Goal: Find specific page/section: Find specific page/section

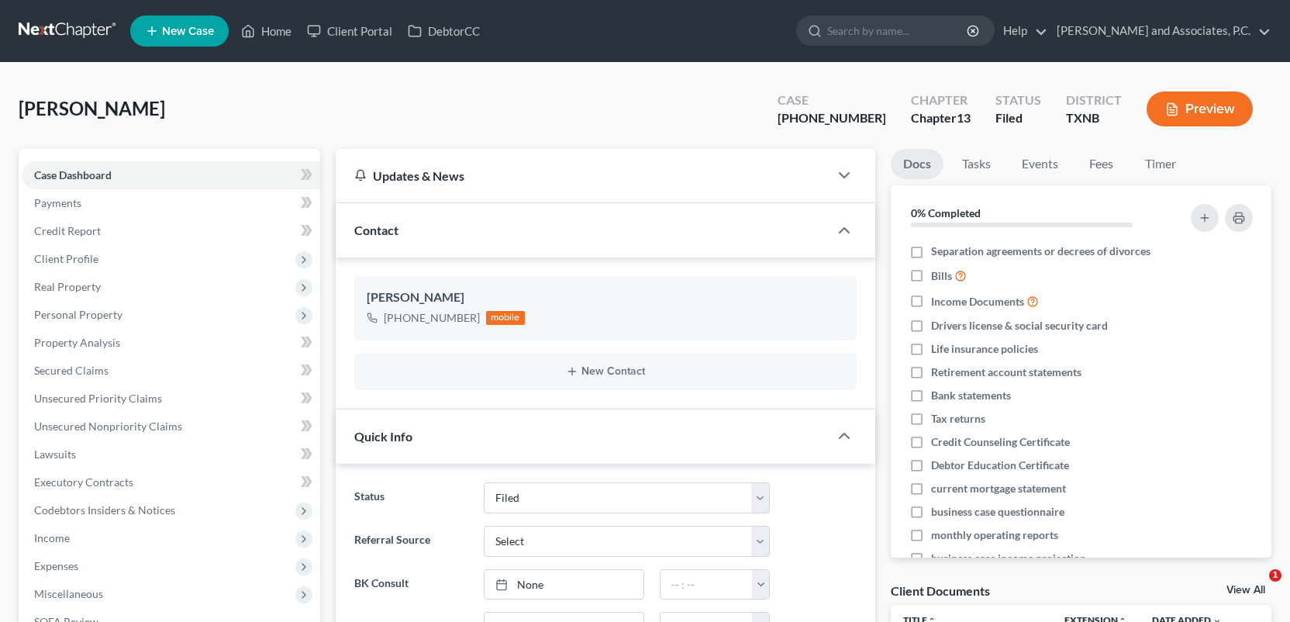
select select "5"
select select "0"
click at [279, 36] on link "Home" at bounding box center [266, 31] width 66 height 28
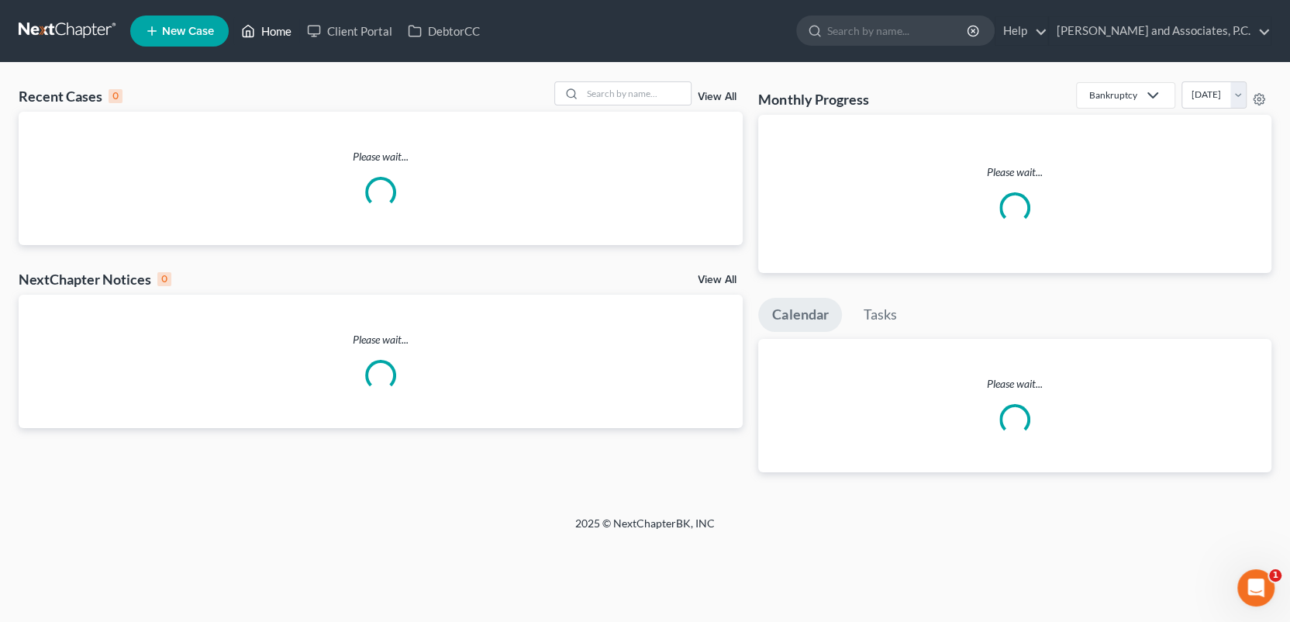
click at [279, 33] on link "Home" at bounding box center [266, 31] width 66 height 28
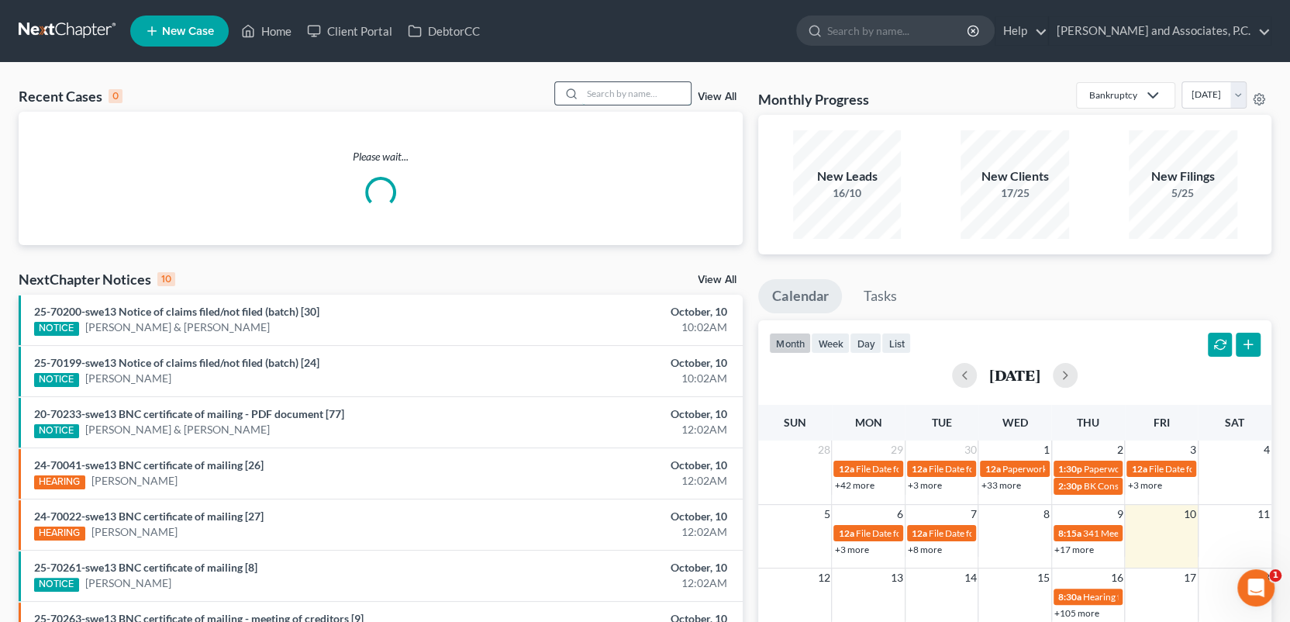
click at [616, 88] on input "search" at bounding box center [636, 93] width 109 height 22
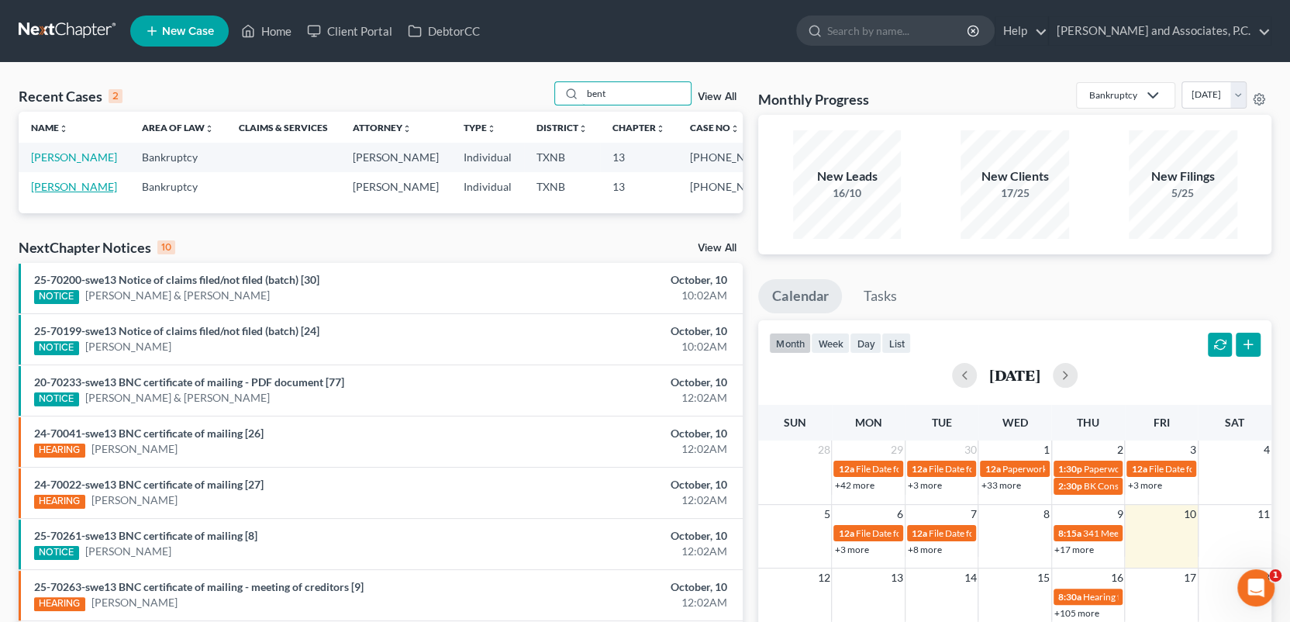
type input "bent"
click at [77, 188] on link "[PERSON_NAME]" at bounding box center [74, 186] width 86 height 13
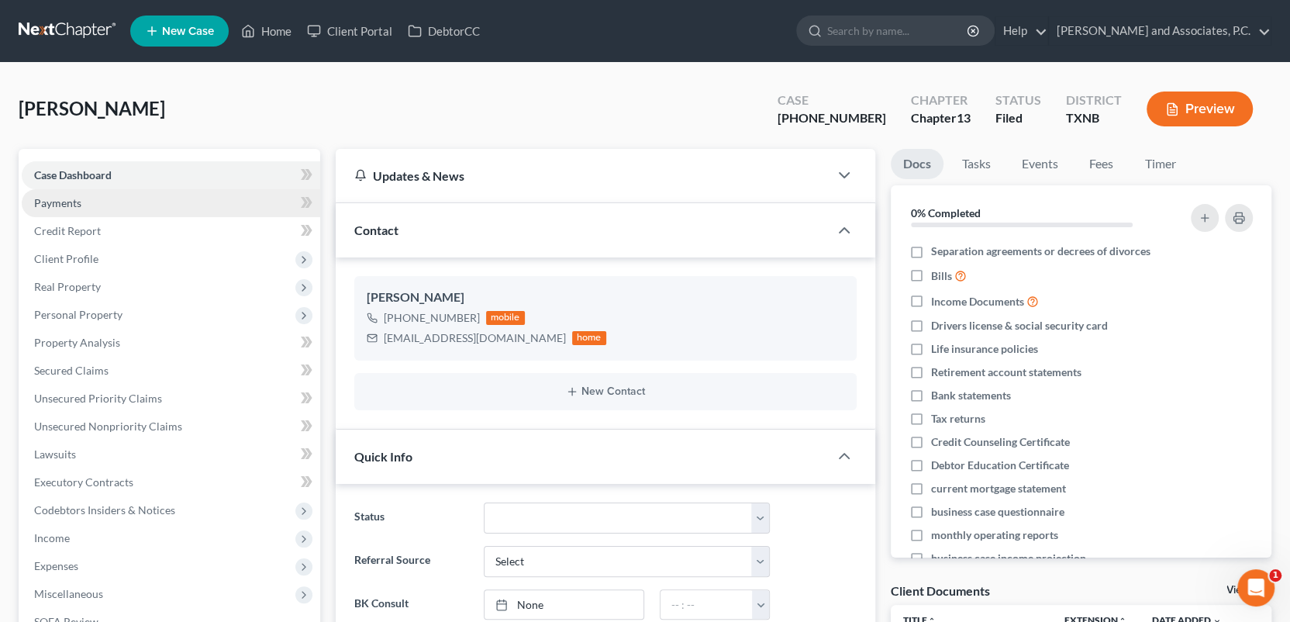
scroll to position [3878, 0]
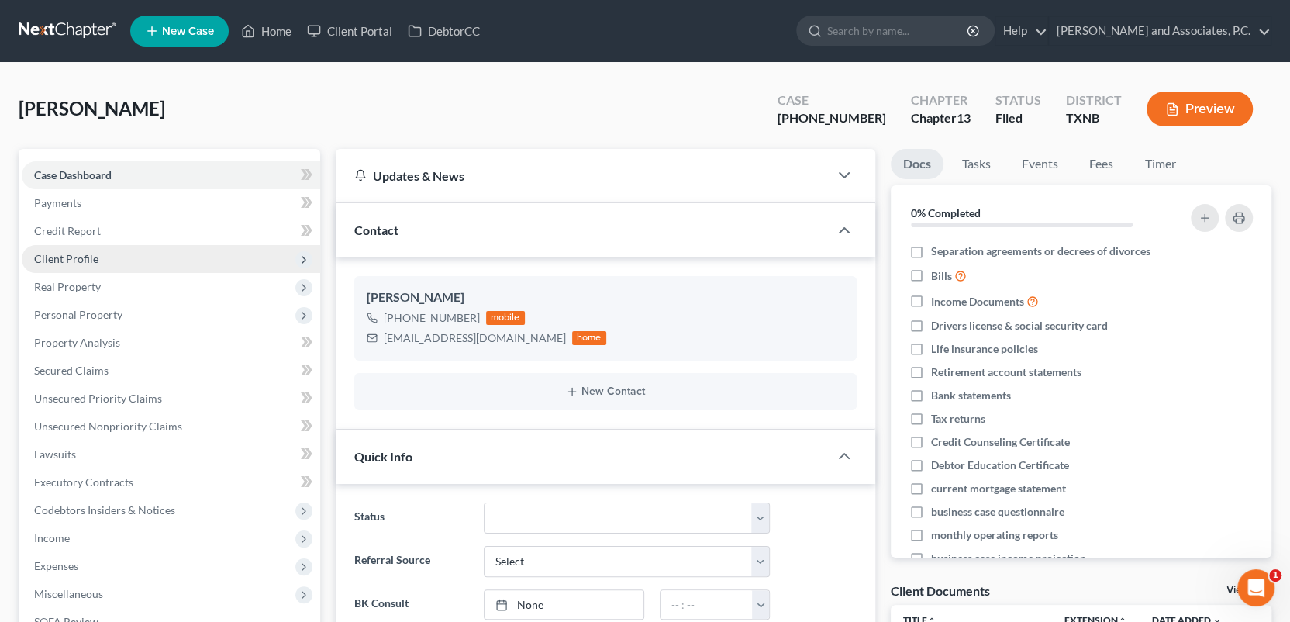
click at [85, 257] on span "Client Profile" at bounding box center [66, 258] width 64 height 13
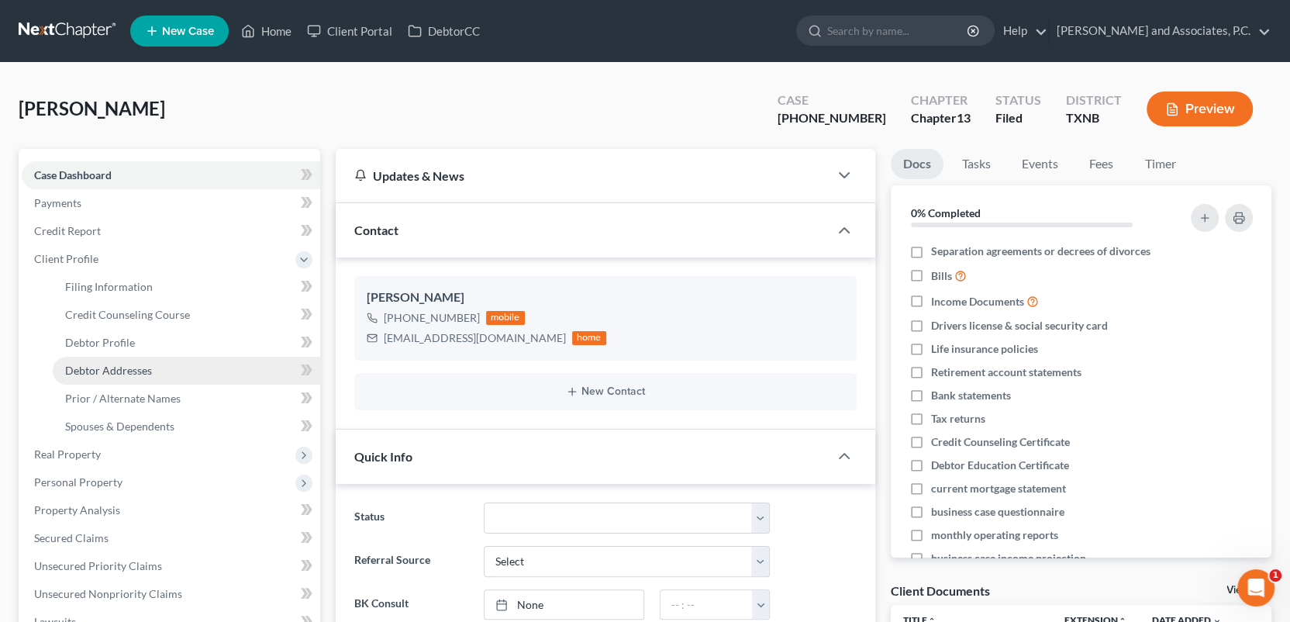
click at [110, 371] on span "Debtor Addresses" at bounding box center [108, 370] width 87 height 13
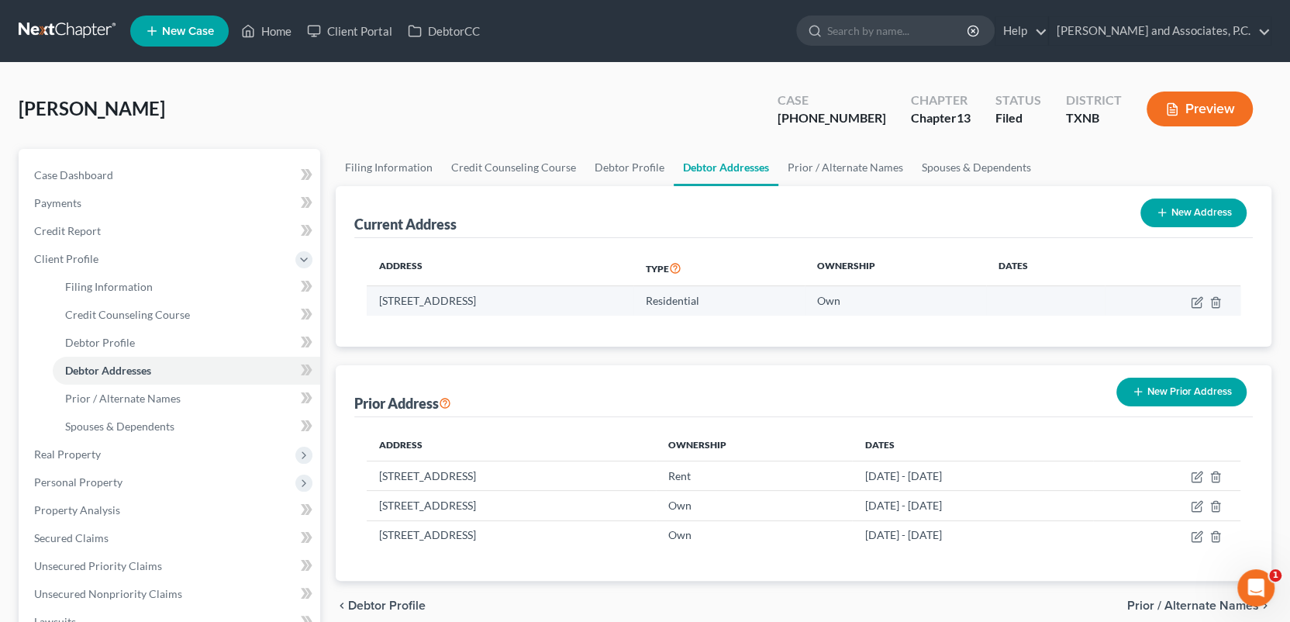
drag, startPoint x: 378, startPoint y: 297, endPoint x: 554, endPoint y: 289, distance: 175.4
click at [554, 289] on td "[STREET_ADDRESS]" at bounding box center [500, 300] width 267 height 29
copy td "[STREET_ADDRESS]"
click at [267, 28] on link "Home" at bounding box center [266, 31] width 66 height 28
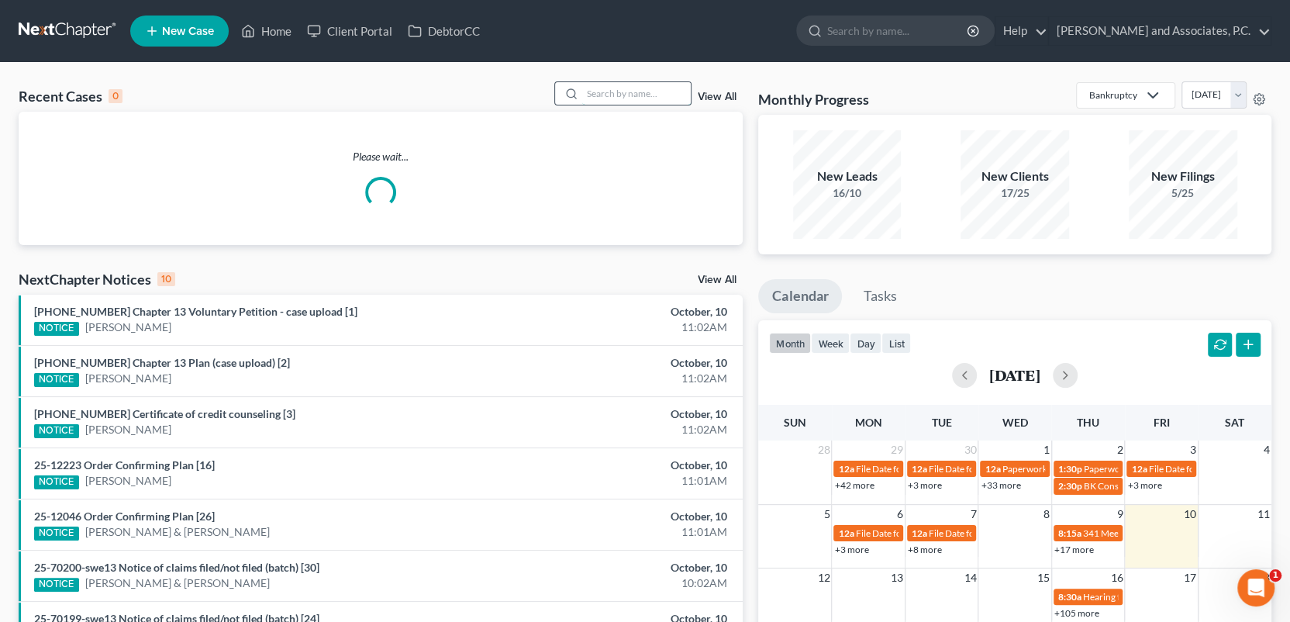
click at [617, 96] on input "search" at bounding box center [636, 93] width 109 height 22
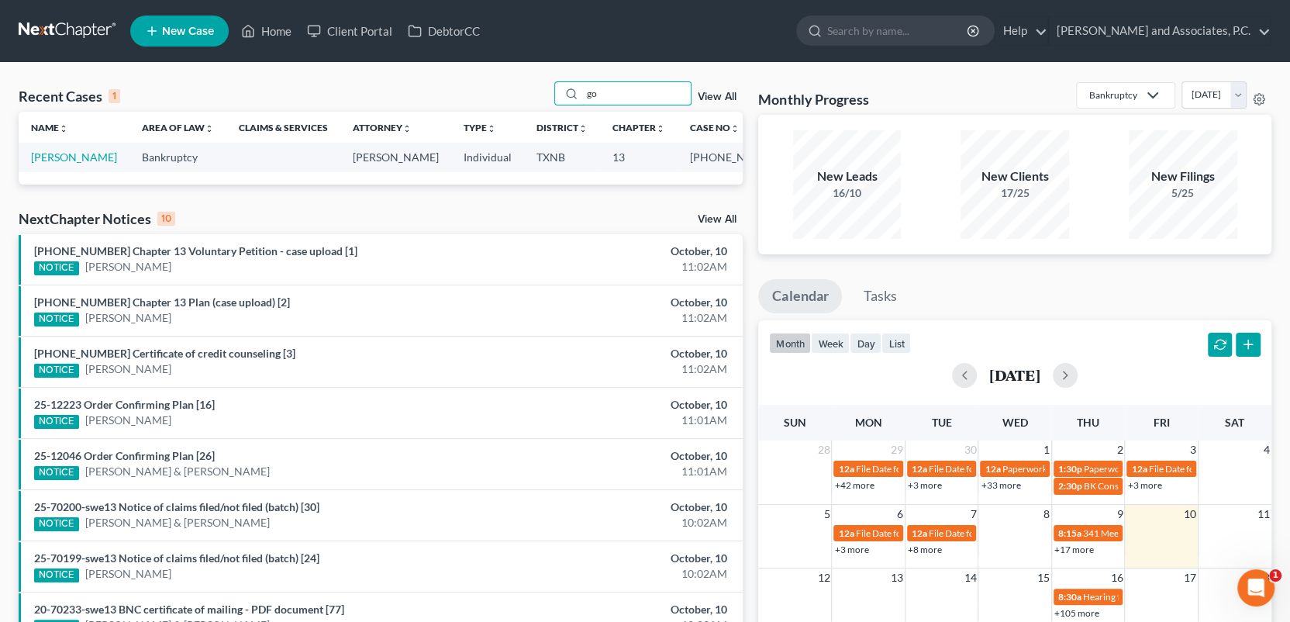
type input "g"
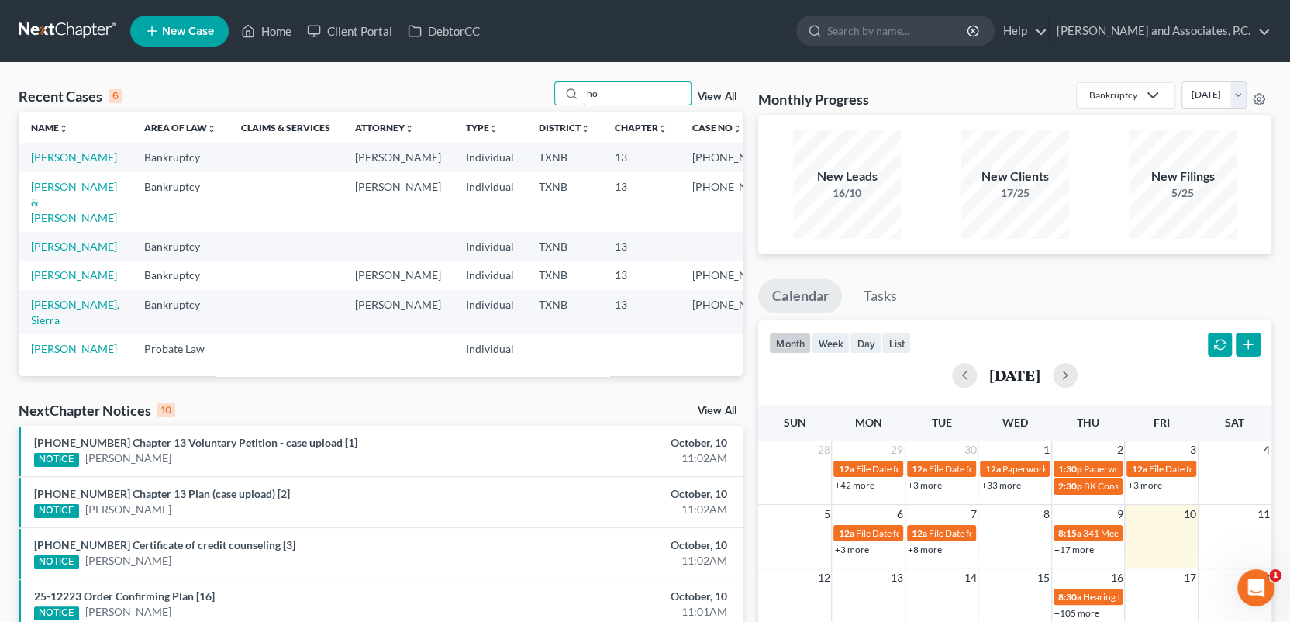
type input "h"
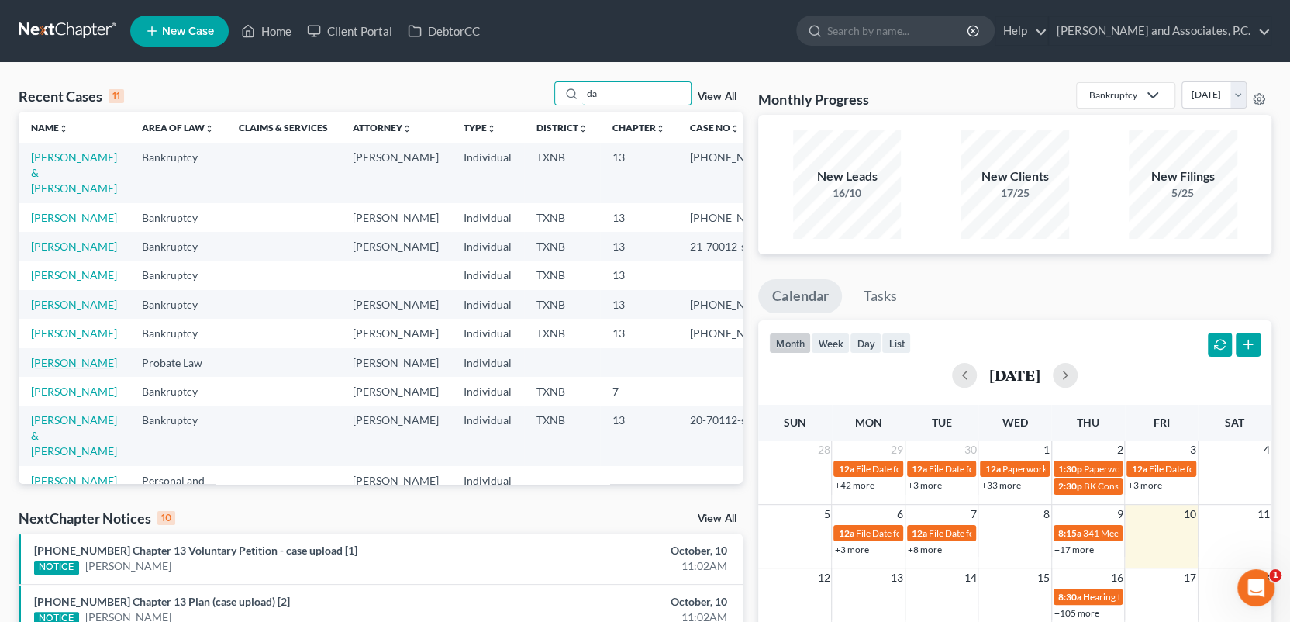
type input "d"
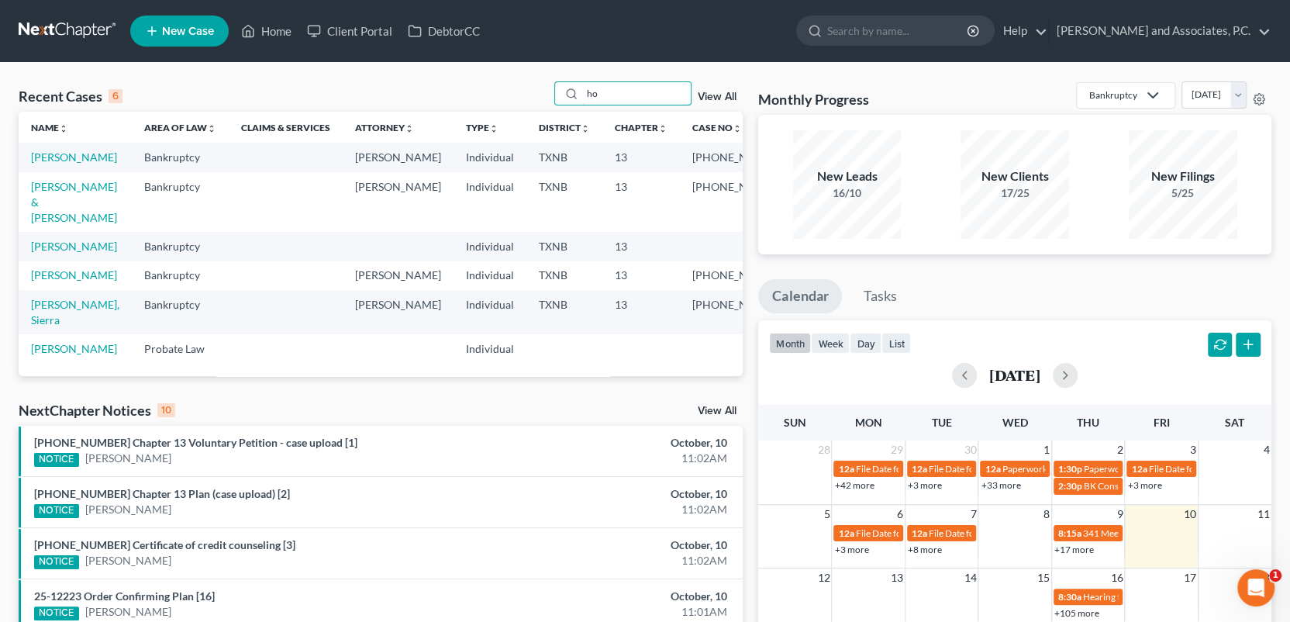
type input "h"
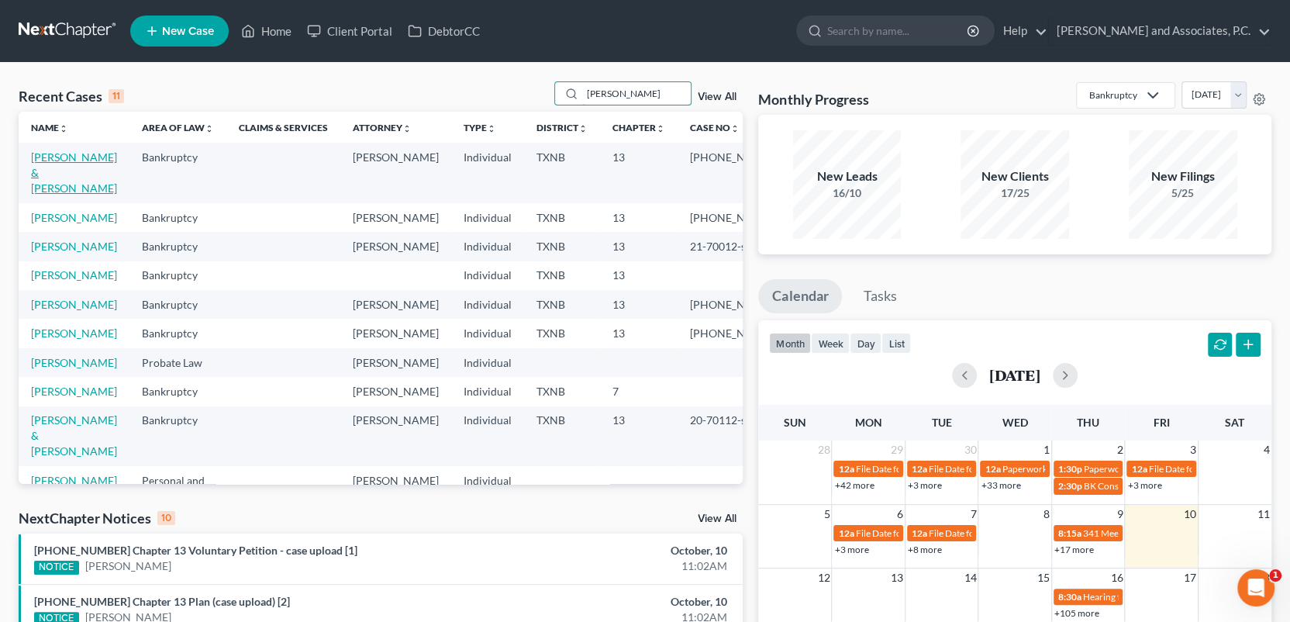
type input "[PERSON_NAME]"
click at [82, 161] on link "[PERSON_NAME] & [PERSON_NAME]" at bounding box center [74, 172] width 86 height 44
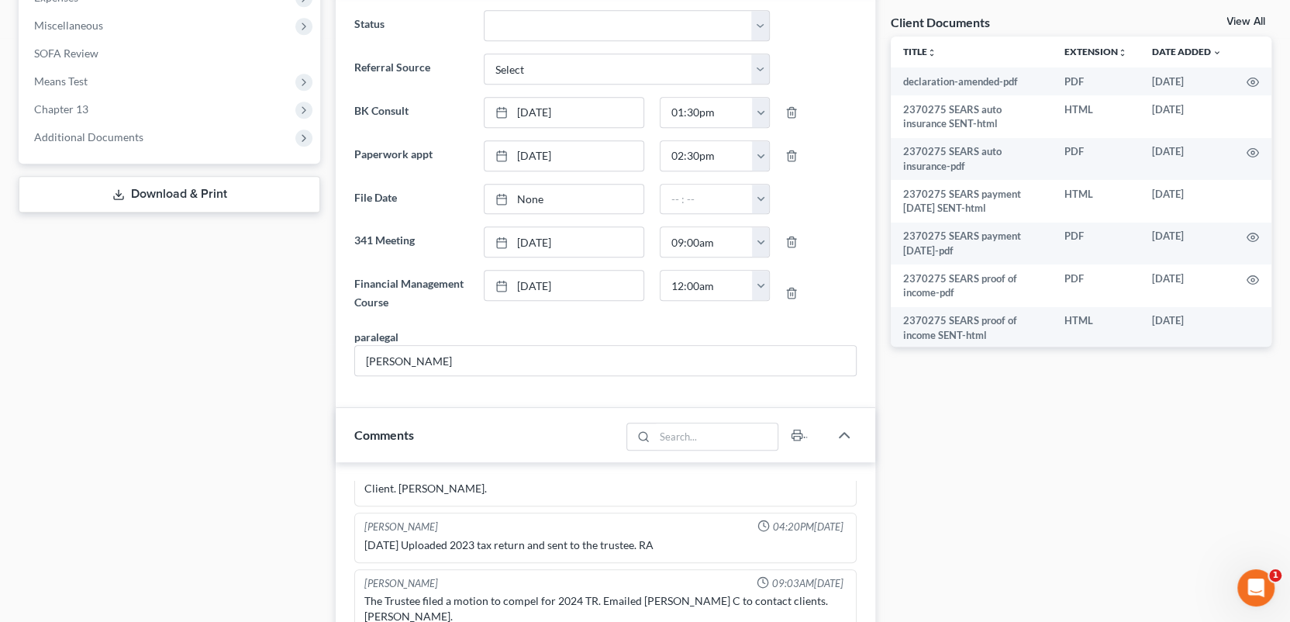
scroll to position [388, 0]
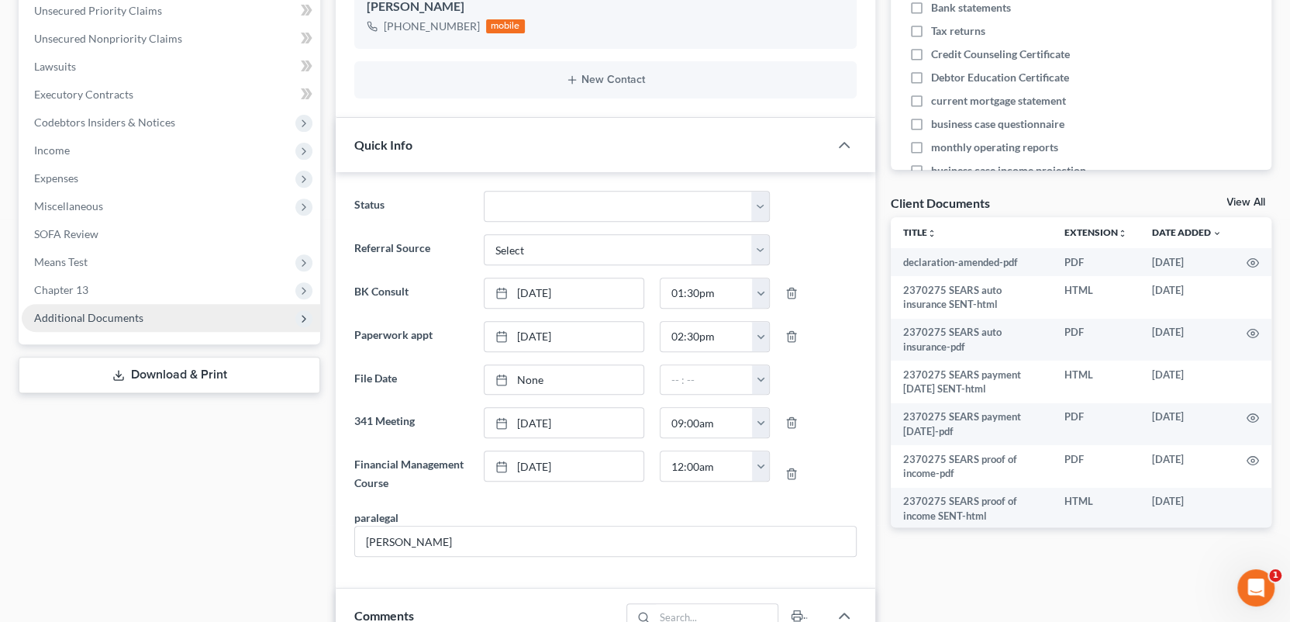
click at [126, 317] on span "Additional Documents" at bounding box center [88, 317] width 109 height 13
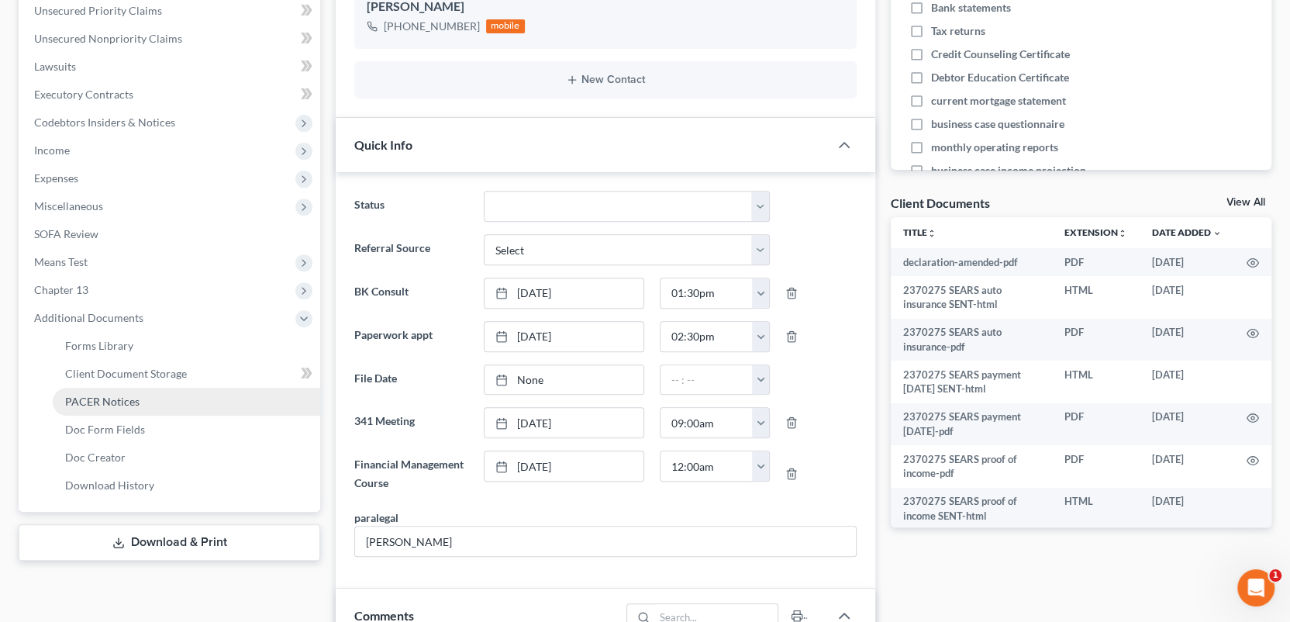
click at [119, 399] on span "PACER Notices" at bounding box center [102, 401] width 74 height 13
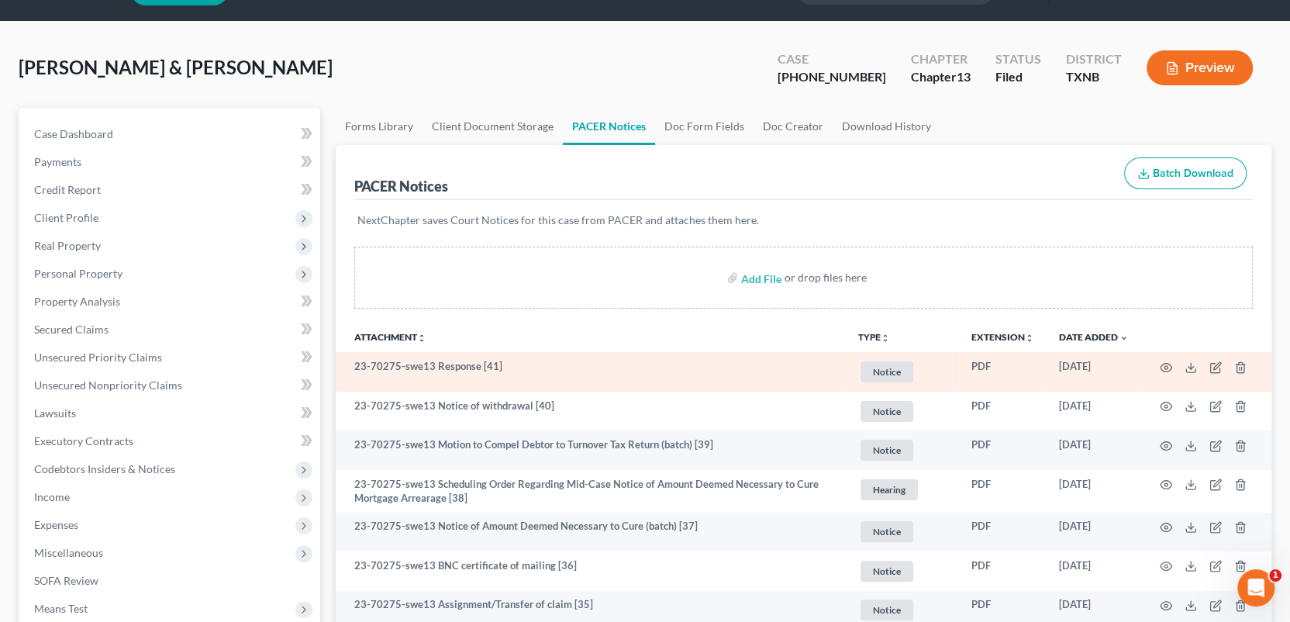
scroll to position [78, 0]
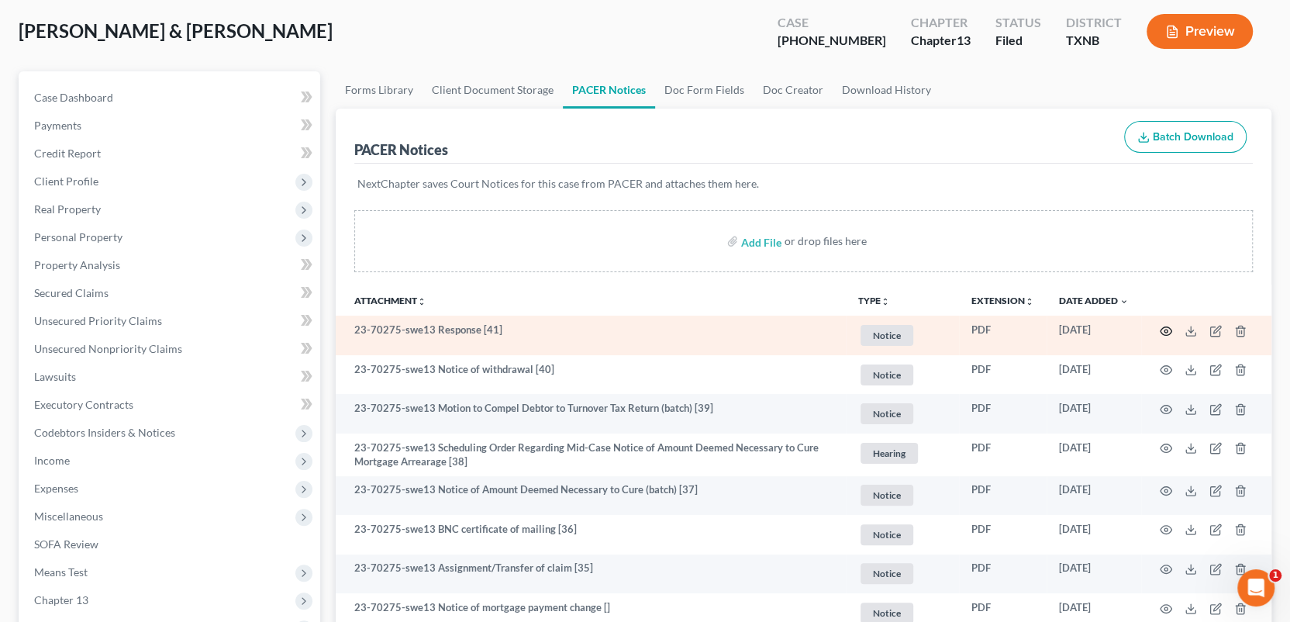
click at [1163, 328] on icon "button" at bounding box center [1166, 331] width 12 height 12
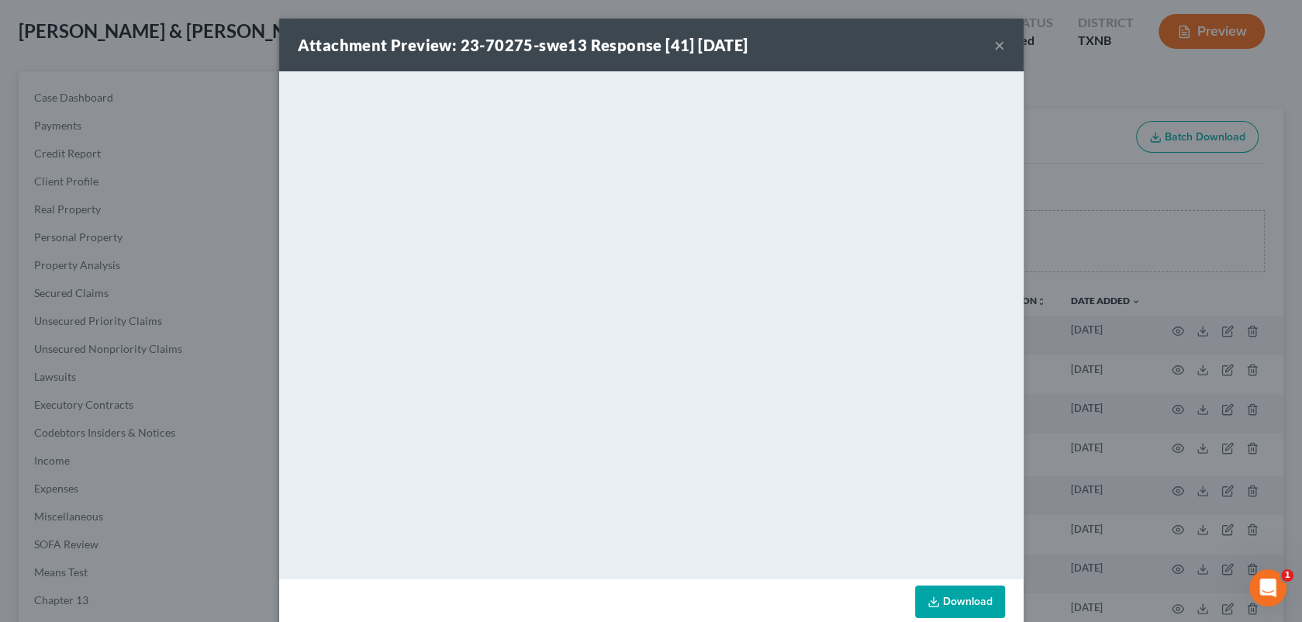
click at [994, 43] on button "×" at bounding box center [999, 45] width 11 height 19
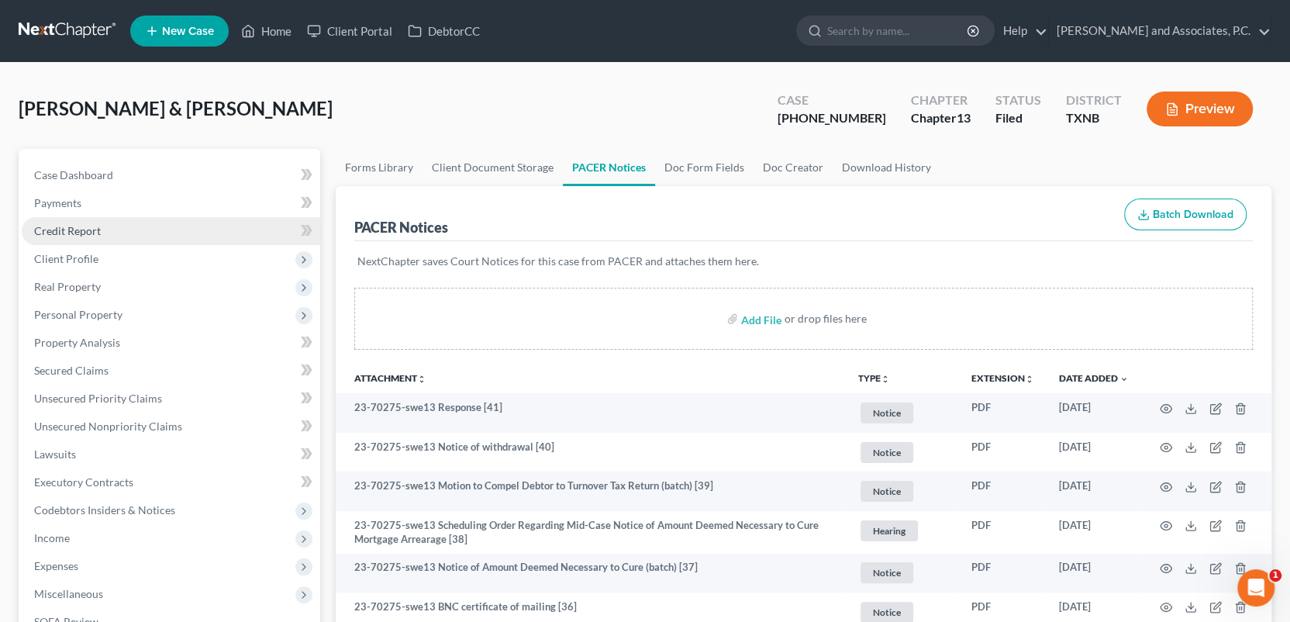
scroll to position [0, 0]
click at [279, 33] on link "Home" at bounding box center [266, 31] width 66 height 28
